Goal: Navigation & Orientation: Find specific page/section

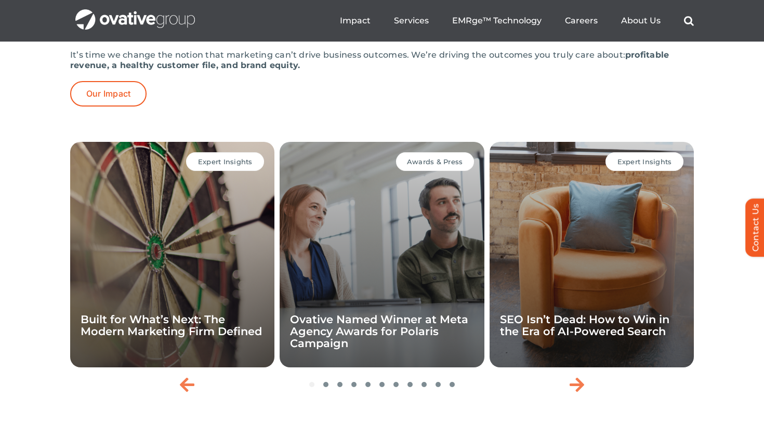
scroll to position [2148, 0]
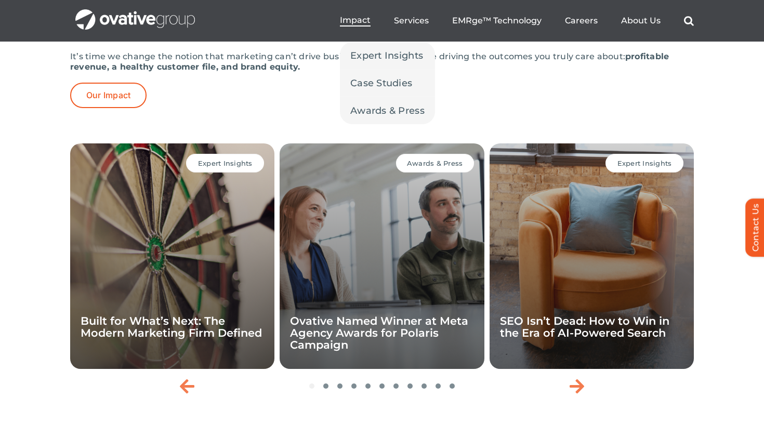
click at [358, 21] on span "Impact" at bounding box center [355, 20] width 31 height 10
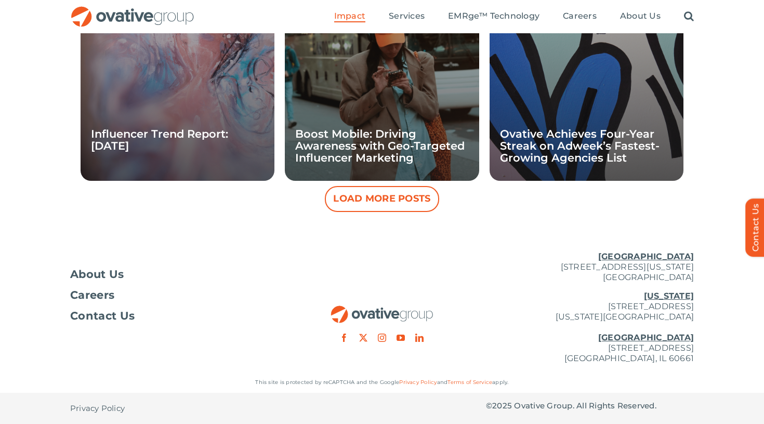
scroll to position [1098, 0]
click at [95, 273] on span "About Us" at bounding box center [97, 274] width 54 height 10
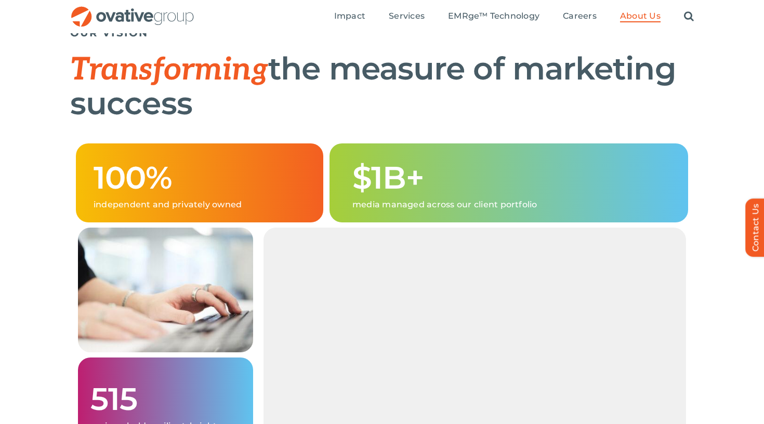
scroll to position [575, 0]
